Goal: Information Seeking & Learning: Find specific fact

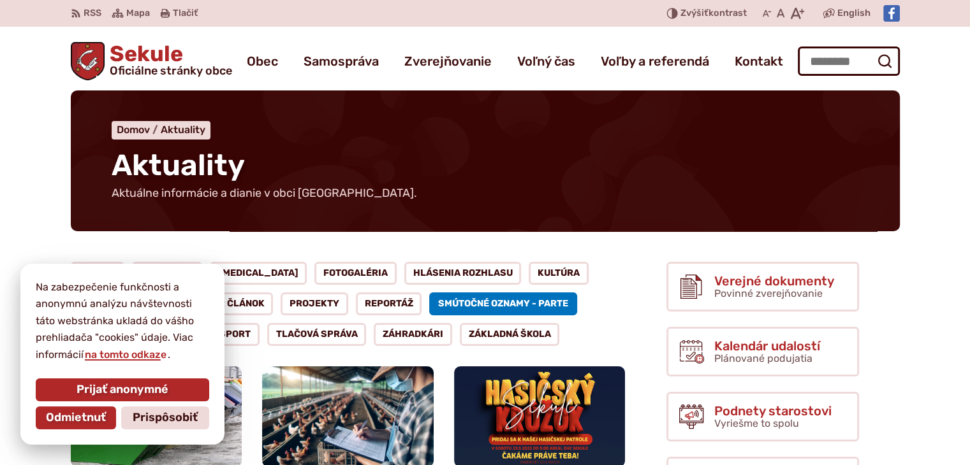
click at [434, 299] on link "Smútočné oznamy - parte" at bounding box center [503, 304] width 148 height 23
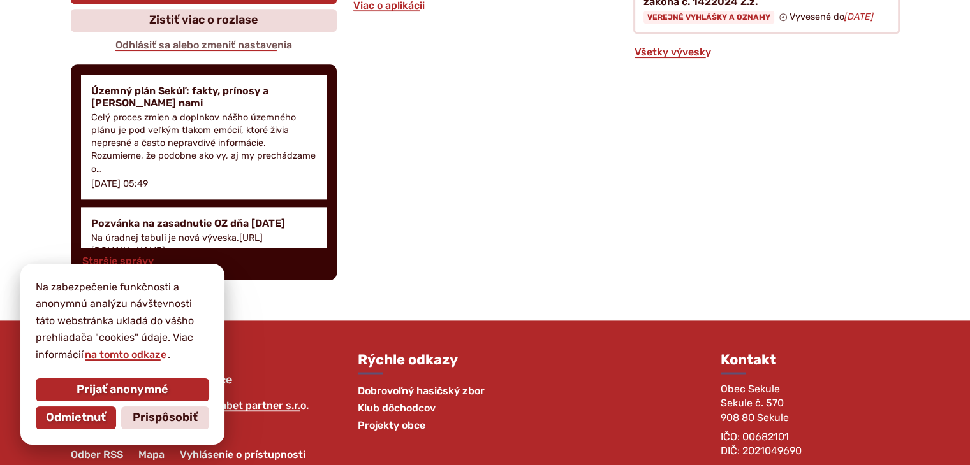
scroll to position [1600, 0]
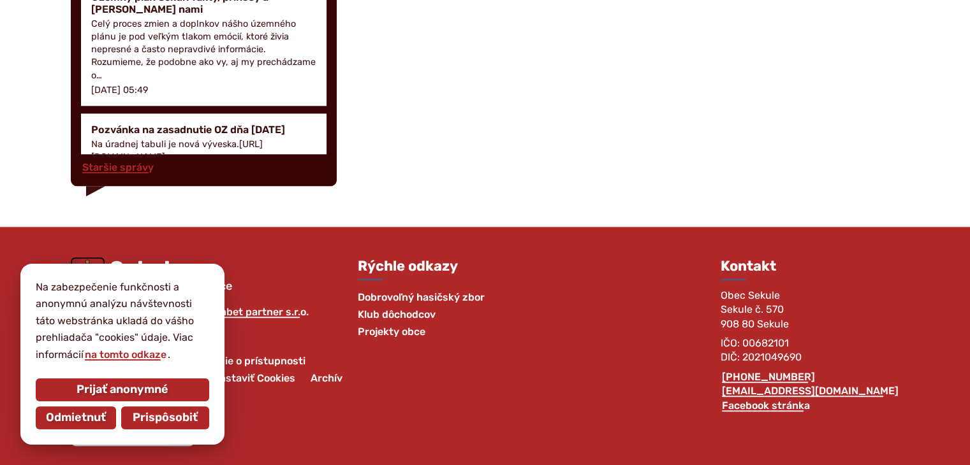
click at [143, 416] on span "Prispôsobiť" at bounding box center [165, 418] width 65 height 14
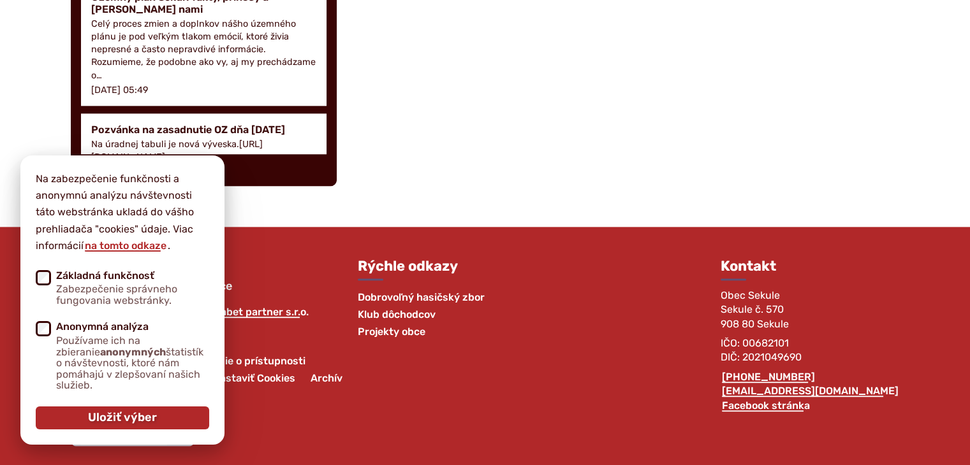
click at [440, 291] on span "Dobrovoľný hasičský zbor" at bounding box center [421, 297] width 127 height 17
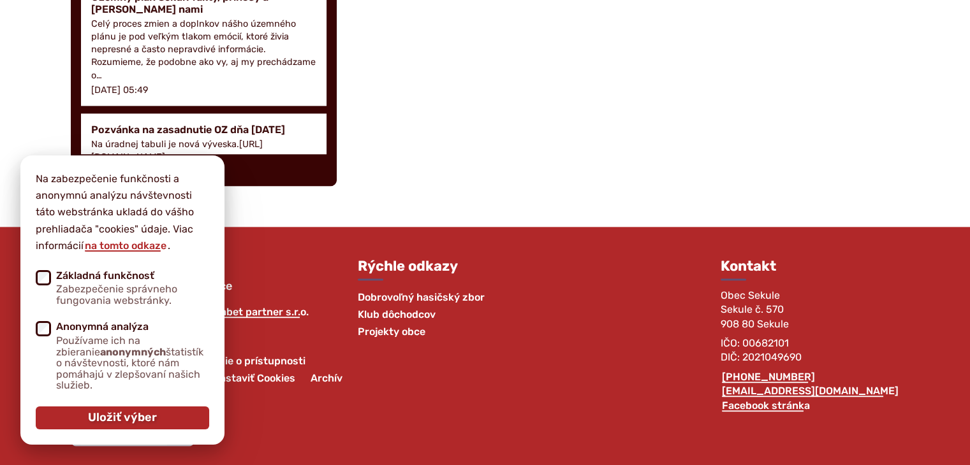
click at [85, 419] on button "Uložiť výber" at bounding box center [122, 418] width 173 height 23
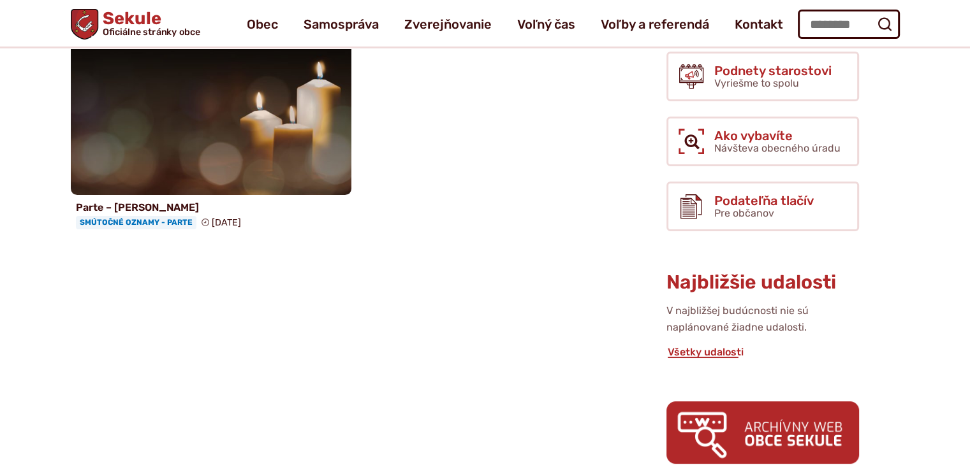
scroll to position [319, 0]
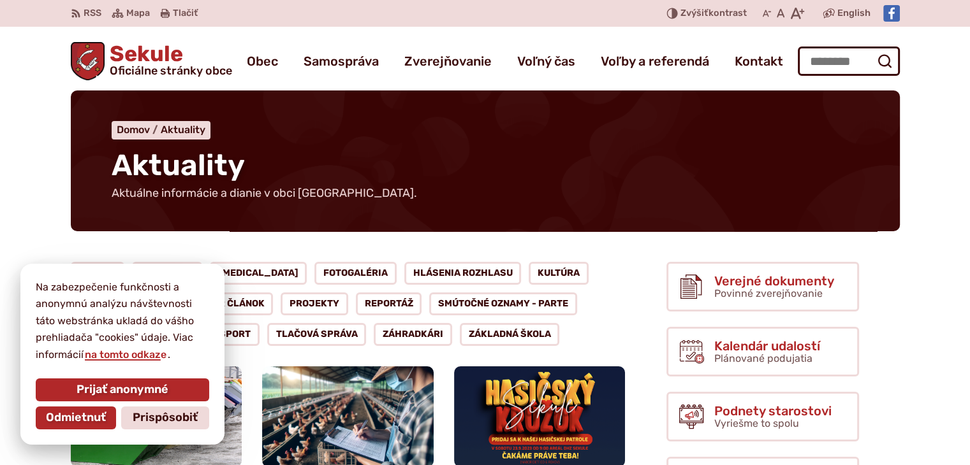
click at [623, 309] on div "Všetko Aktuality [MEDICAL_DATA] Fotogaléria Hlásenia rozhlasu Kultúra Oznam Poz…" at bounding box center [348, 304] width 555 height 84
click at [193, 251] on div "Aktuality Aktuálne informácie a dianie v obci [GEOGRAPHIC_DATA]. Domov Aktualit…" at bounding box center [485, 177] width 870 height 172
click at [68, 418] on span "Odmietnuť" at bounding box center [76, 418] width 60 height 14
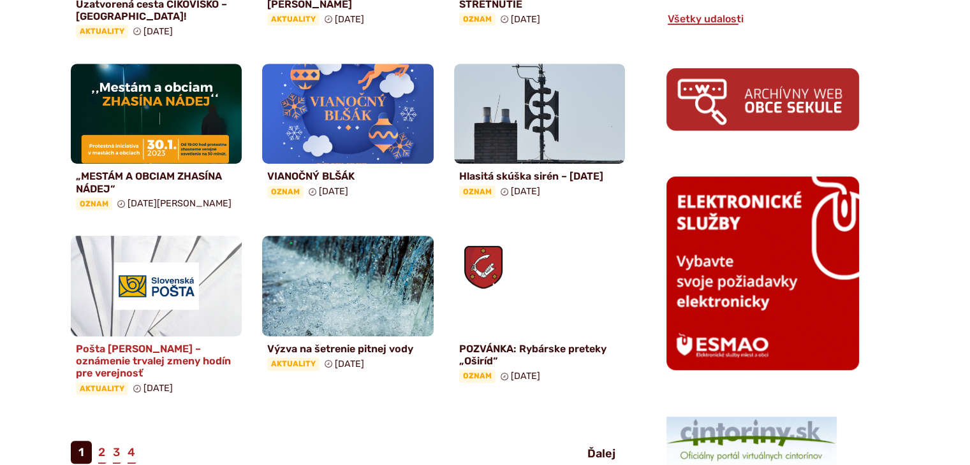
scroll to position [701, 0]
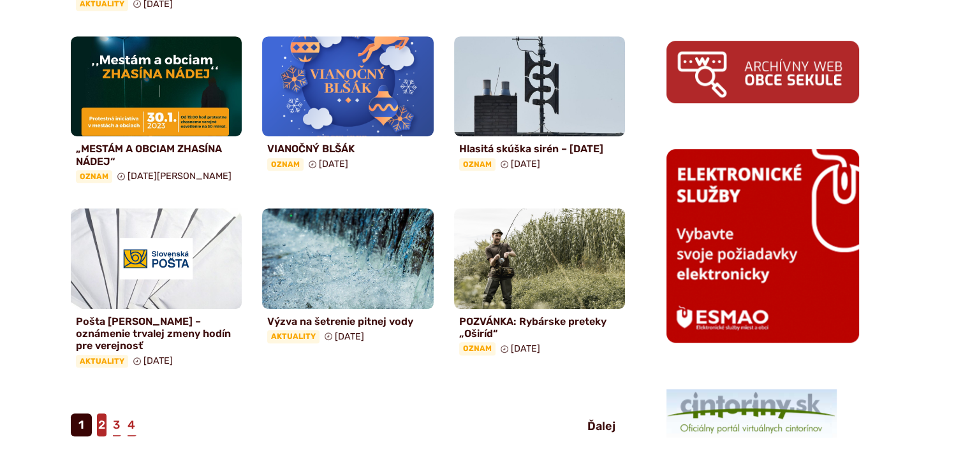
click at [105, 414] on link "2" at bounding box center [102, 425] width 10 height 23
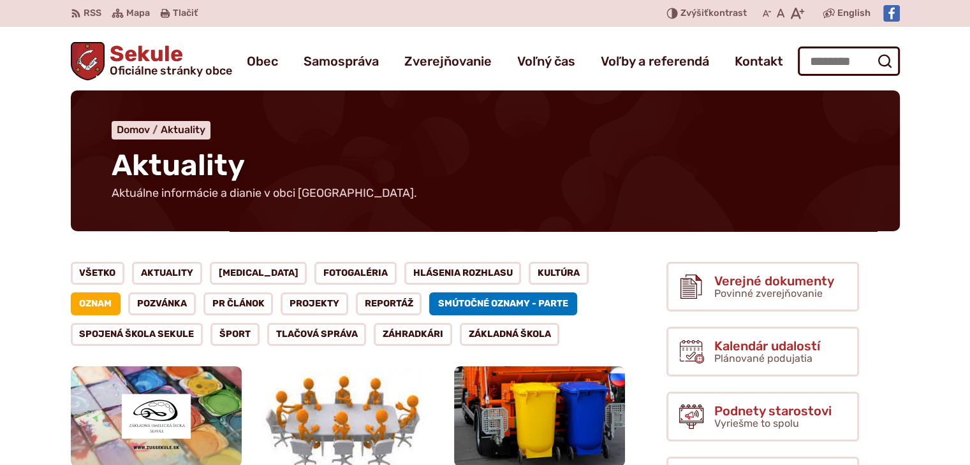
click at [429, 299] on link "Smútočné oznamy - parte" at bounding box center [503, 304] width 148 height 23
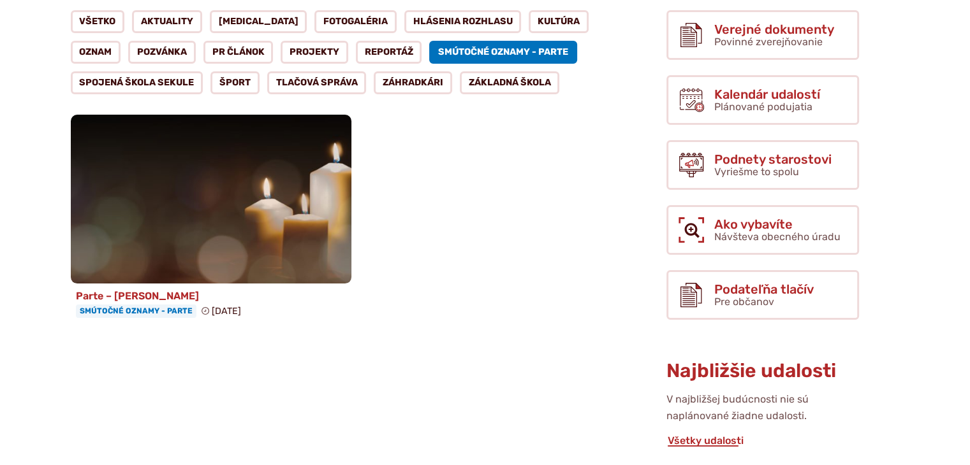
scroll to position [255, 0]
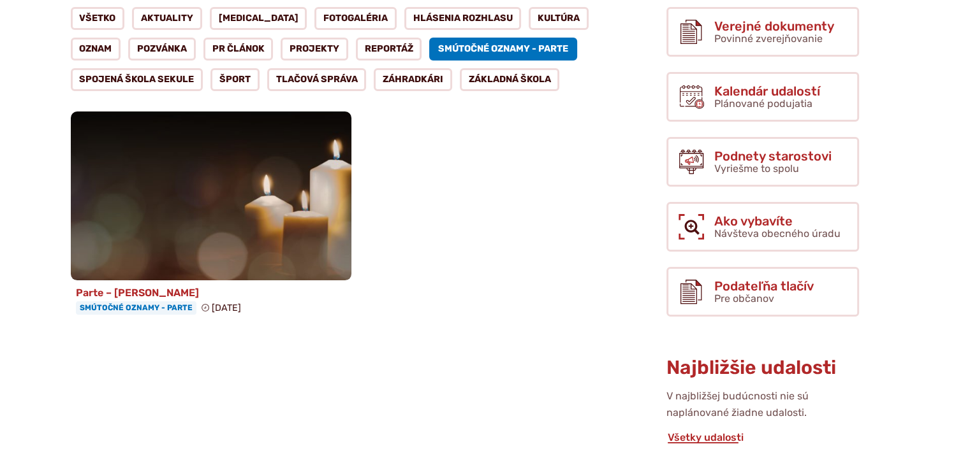
click at [167, 215] on img at bounding box center [211, 196] width 323 height 194
click at [166, 216] on img at bounding box center [211, 196] width 323 height 194
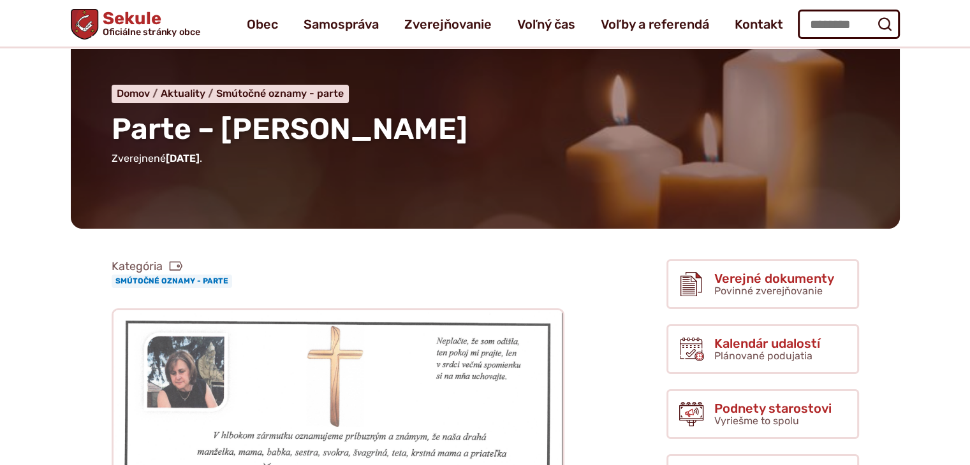
scroll to position [64, 0]
